Goal: Check status: Check status

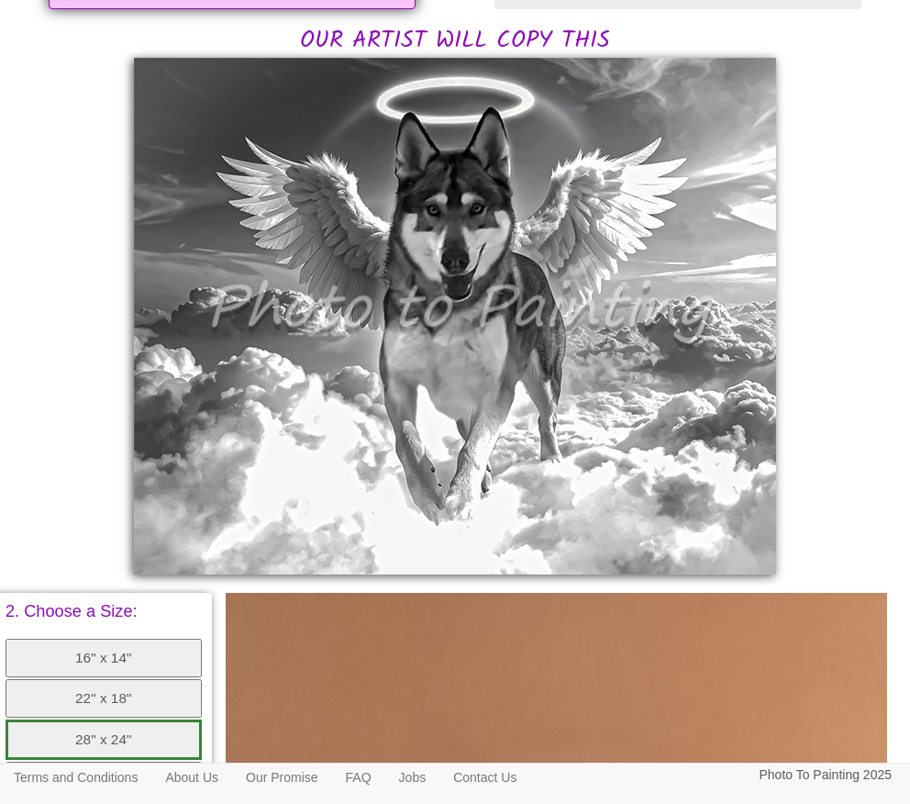
scroll to position [426, 0]
